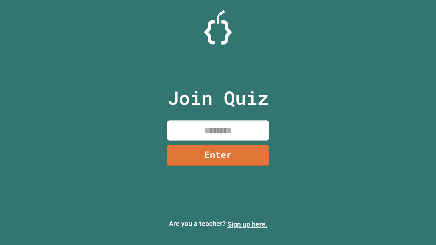
click at [247, 224] on link "Sign up here." at bounding box center [247, 224] width 40 height 8
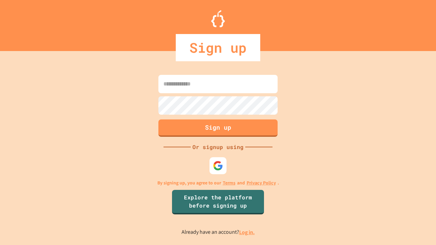
click at [247, 232] on link "Log in." at bounding box center [247, 232] width 16 height 7
